Goal: Task Accomplishment & Management: Manage account settings

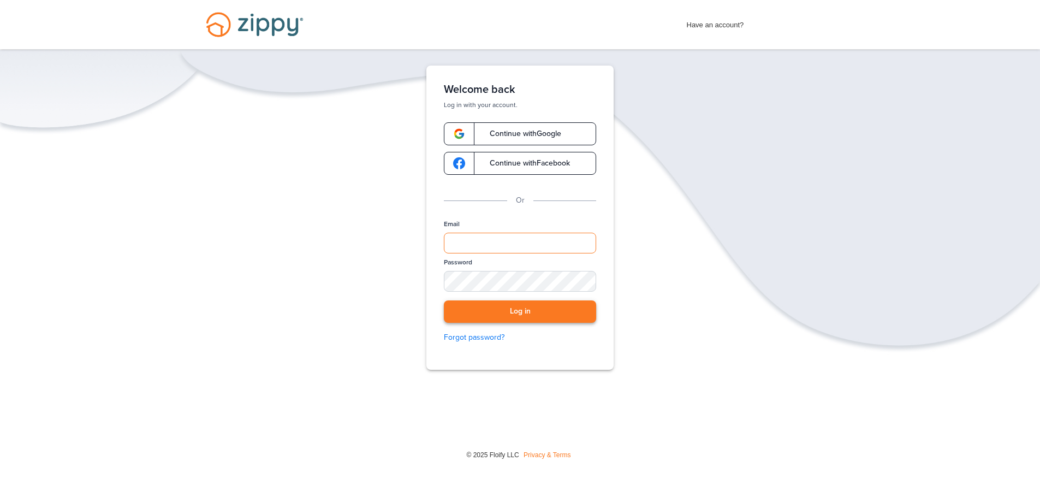
type input "**********"
click at [494, 310] on button "Log in" at bounding box center [520, 311] width 152 height 22
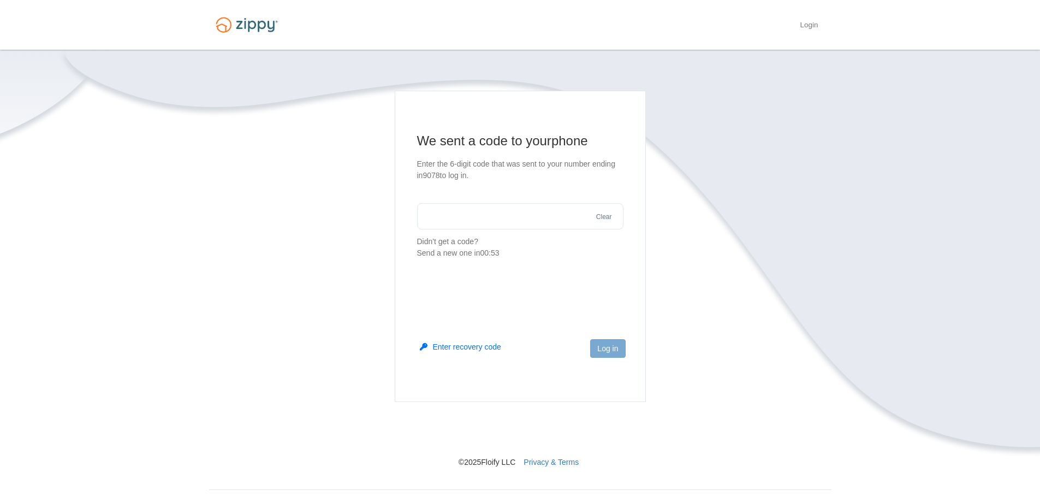
click at [458, 224] on input "text" at bounding box center [520, 216] width 206 height 26
type input "******"
